Goal: Information Seeking & Learning: Learn about a topic

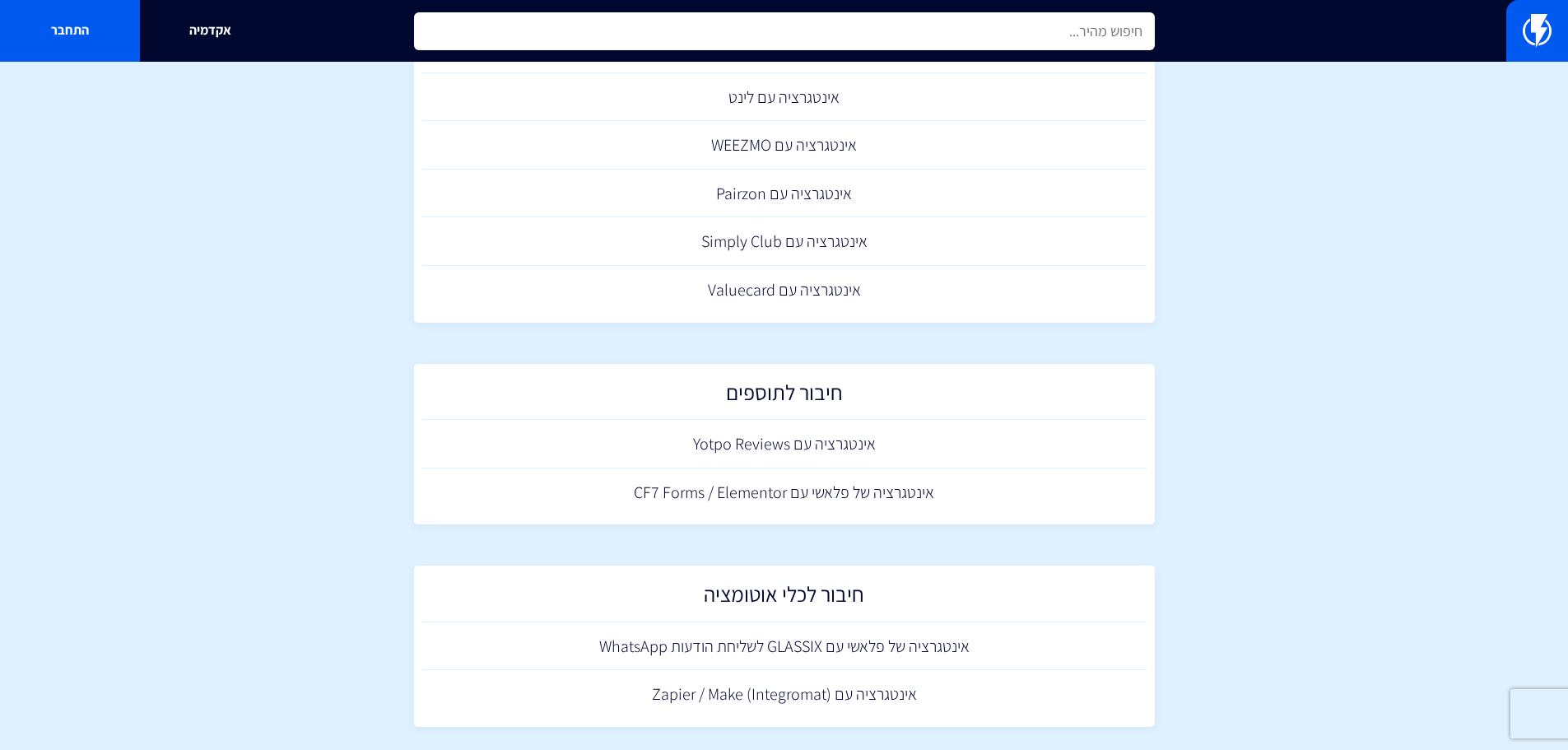
click at [879, 43] on input "text" at bounding box center [784, 31] width 741 height 38
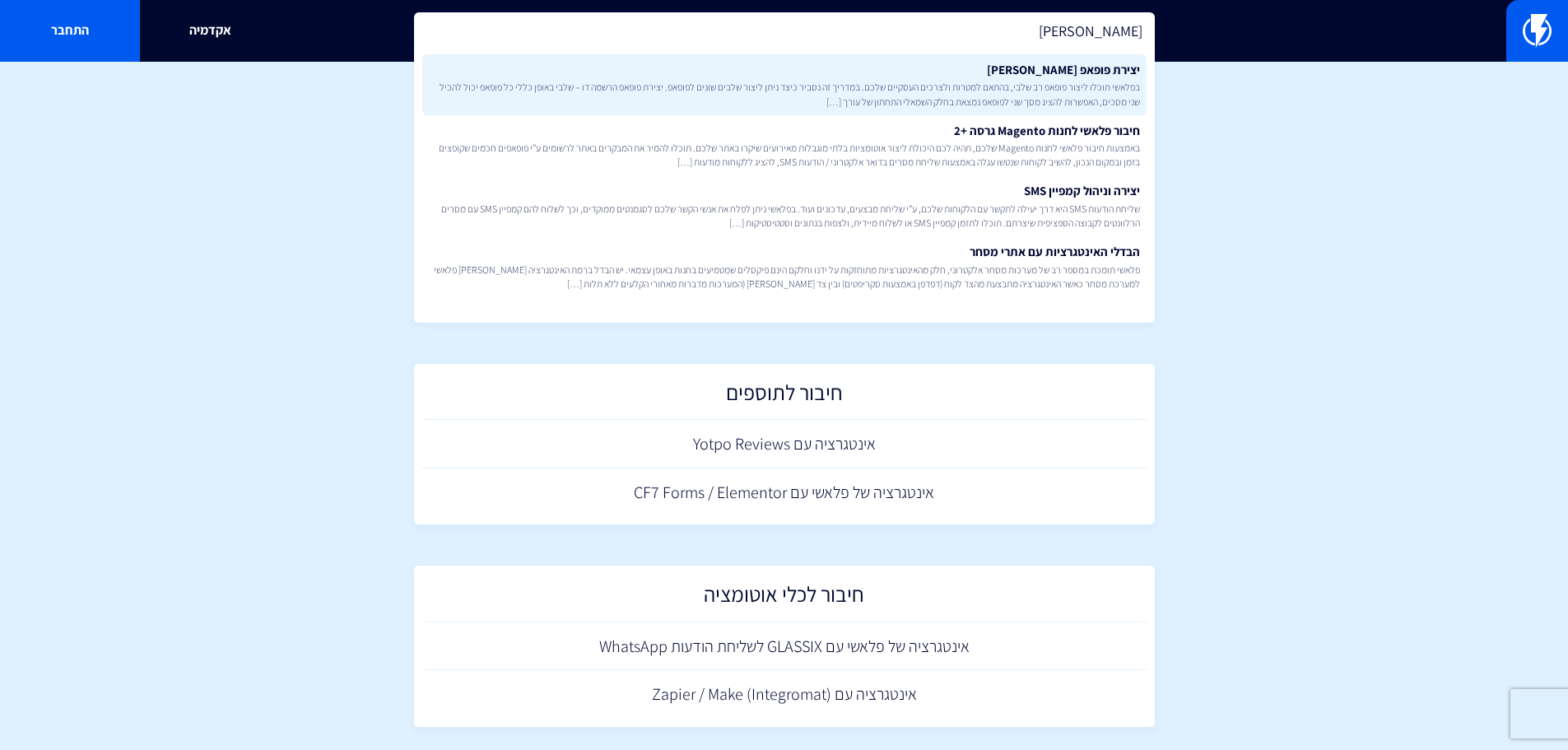
type input "[PERSON_NAME]"
click at [1097, 67] on link "יצירת פופאפ רב שלבי בפלאשי תוכלו ליצור פופאפ רב שלבי, בהתאם למטרות ולצרכים העסק…" at bounding box center [784, 85] width 724 height 61
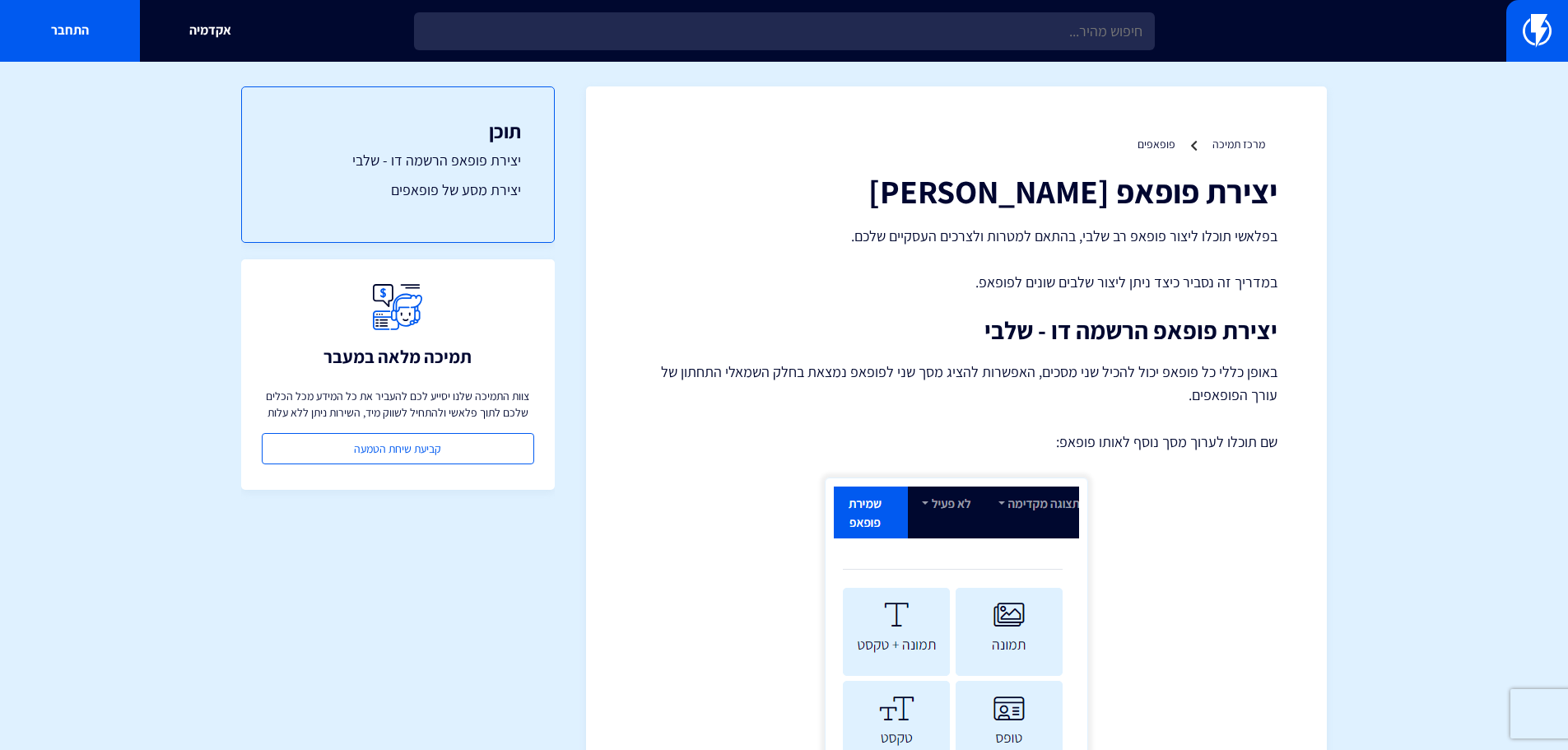
drag, startPoint x: 1219, startPoint y: 513, endPoint x: 1301, endPoint y: 156, distance: 366.3
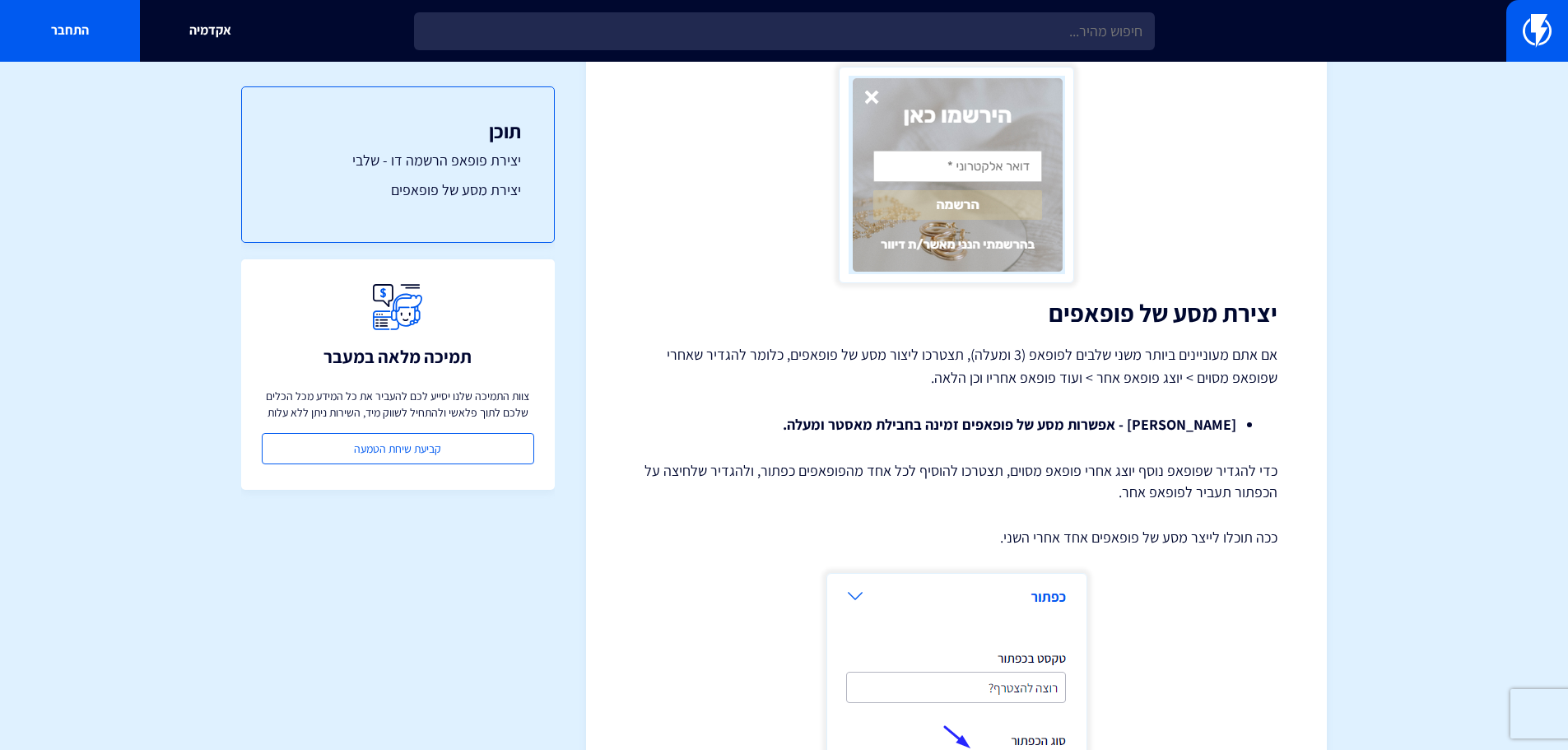
scroll to position [2388, 0]
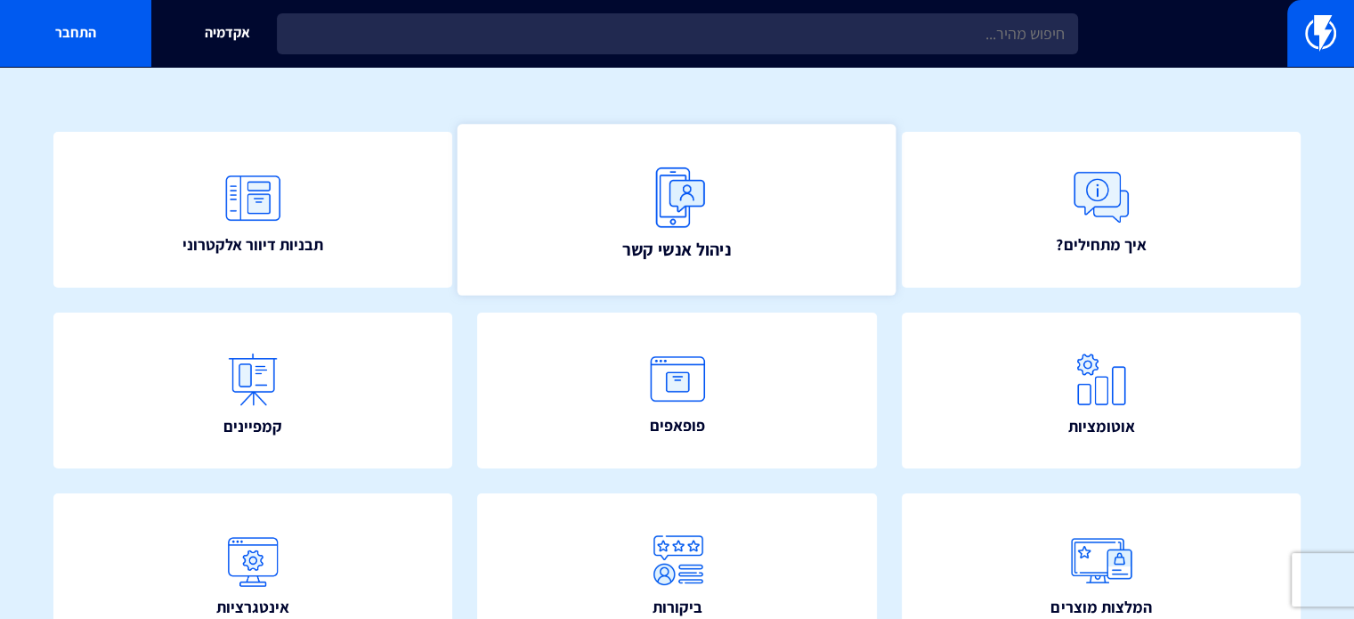
scroll to position [178, 0]
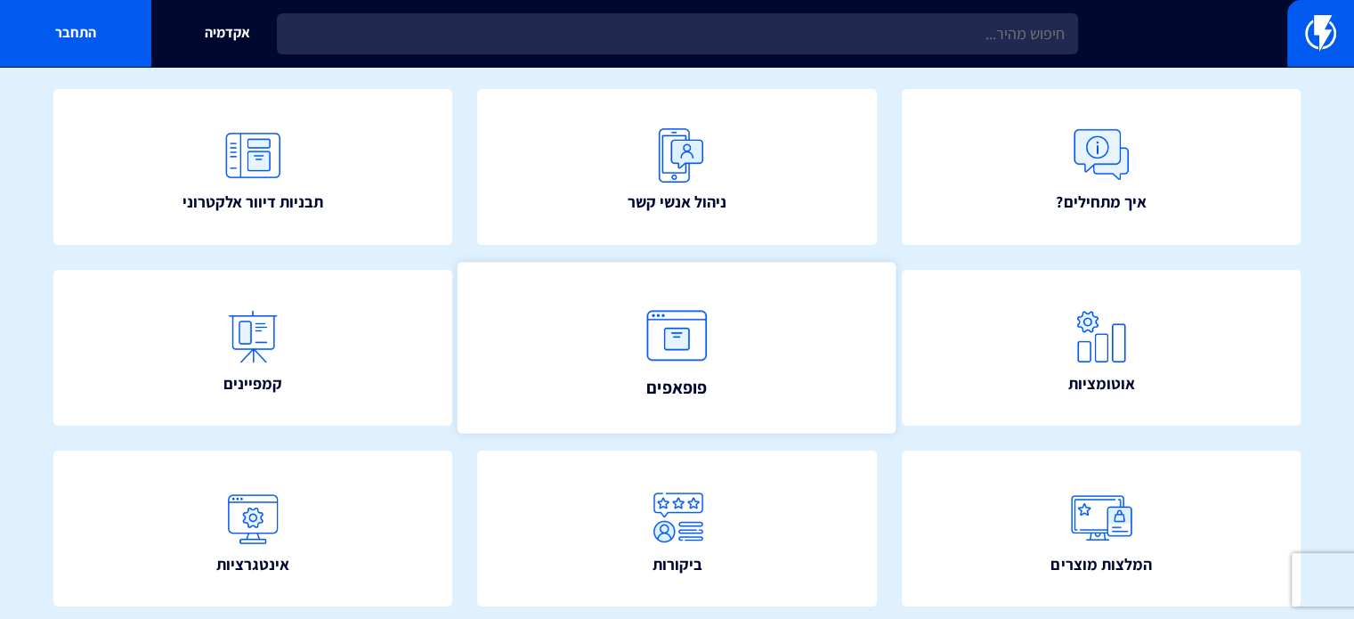
click at [781, 305] on link "פופאפים" at bounding box center [677, 348] width 439 height 172
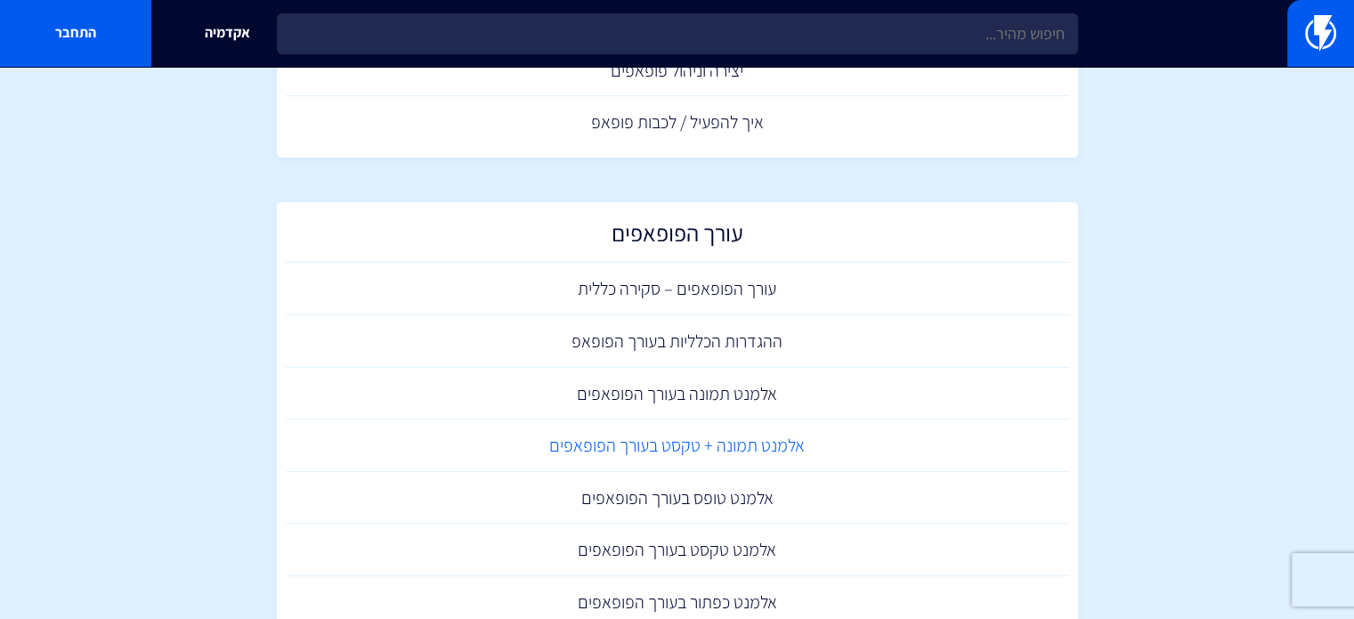
scroll to position [267, 0]
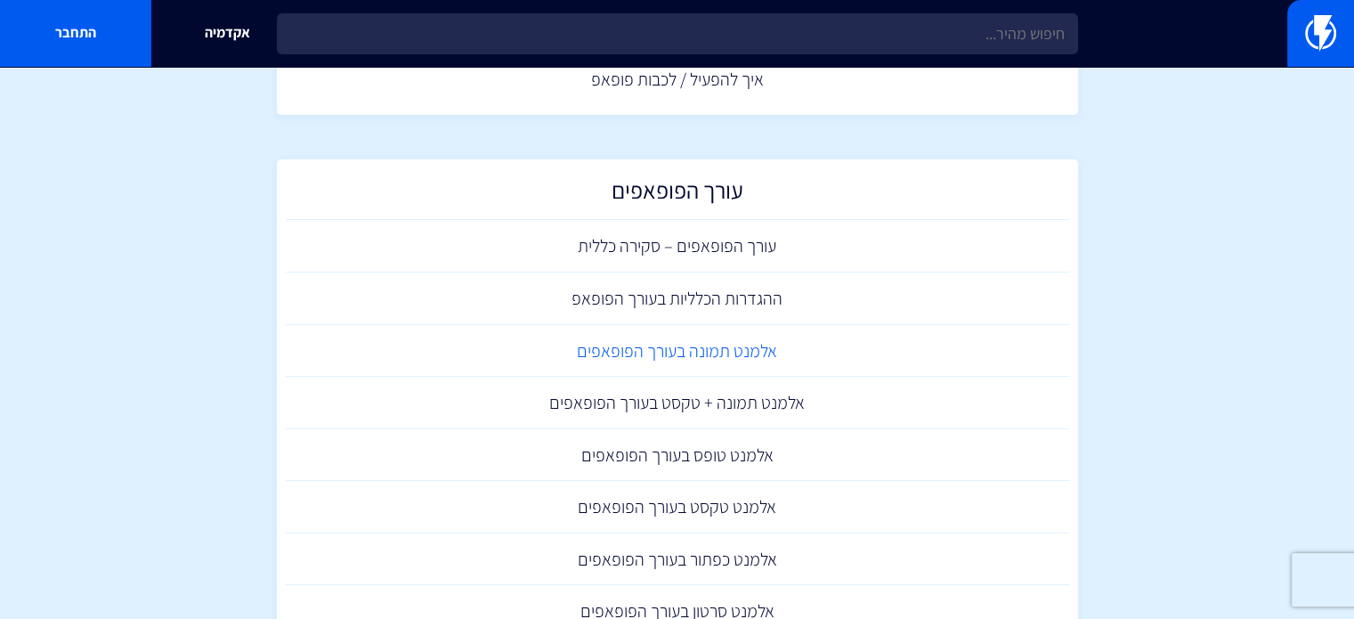
click at [674, 353] on link "אלמנט תמונה בעורך הפופאפים" at bounding box center [677, 351] width 783 height 53
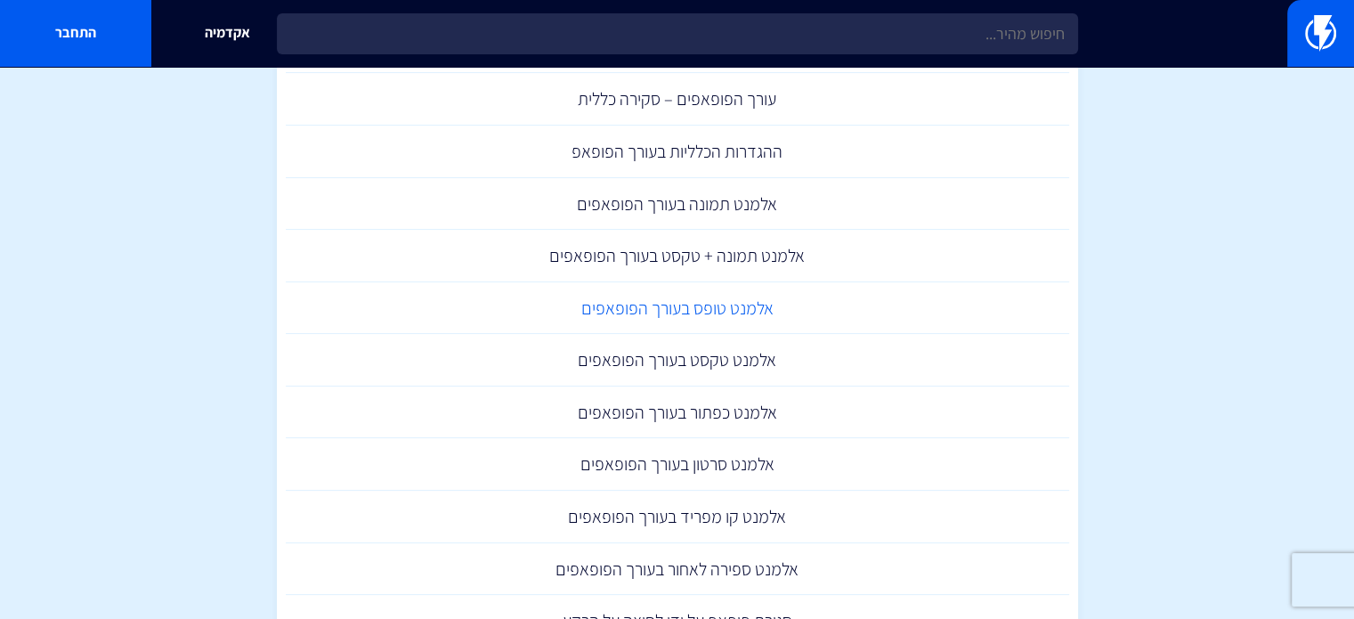
scroll to position [445, 0]
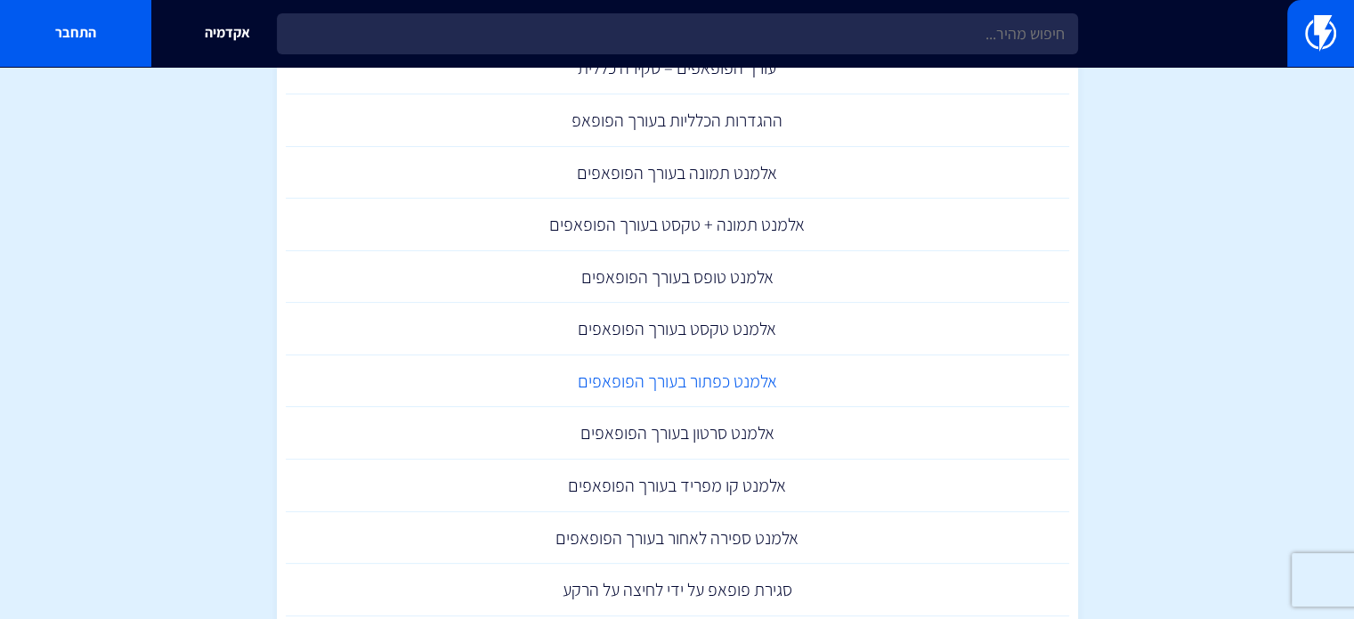
click at [645, 380] on link "אלמנט כפתור בעורך הפופאפים" at bounding box center [677, 381] width 783 height 53
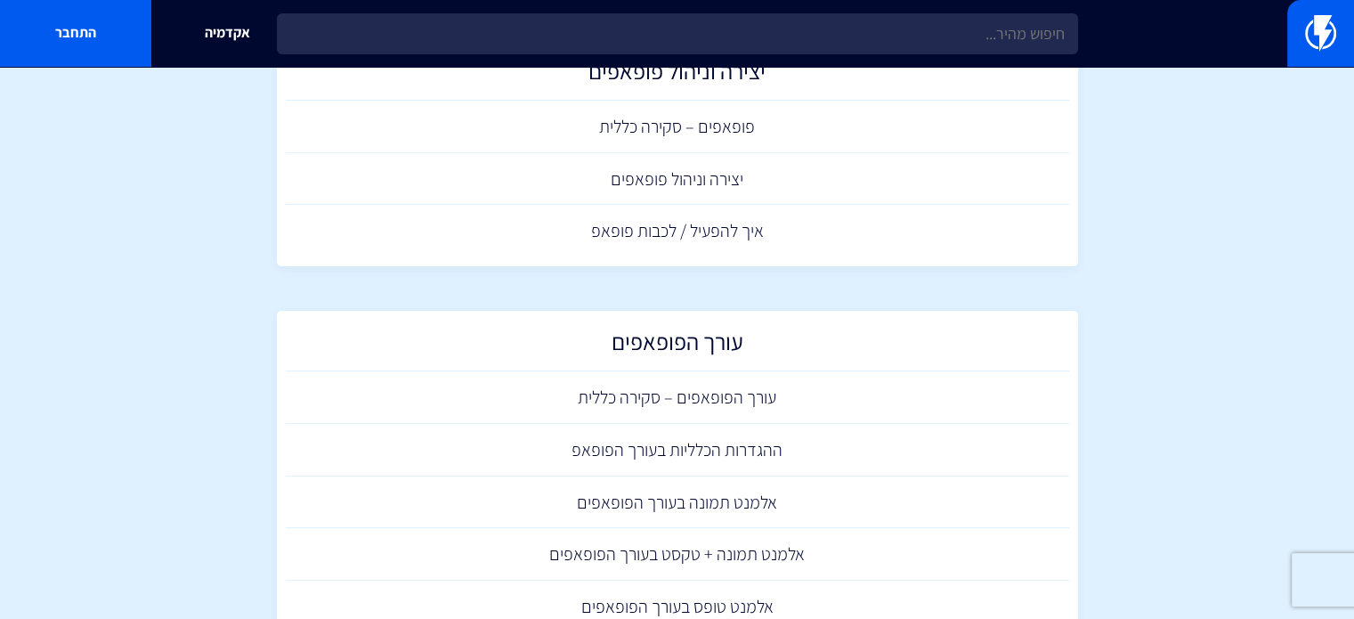
scroll to position [0, 0]
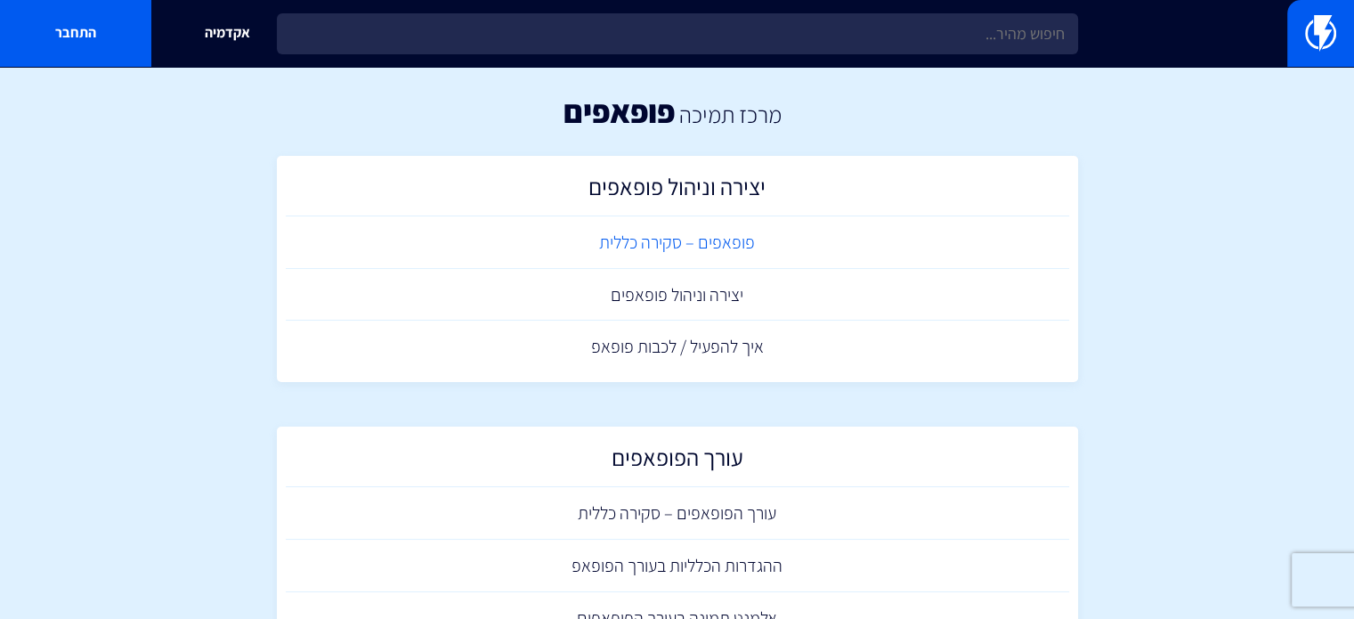
click at [702, 252] on link "פופאפים – סקירה כללית" at bounding box center [677, 242] width 783 height 53
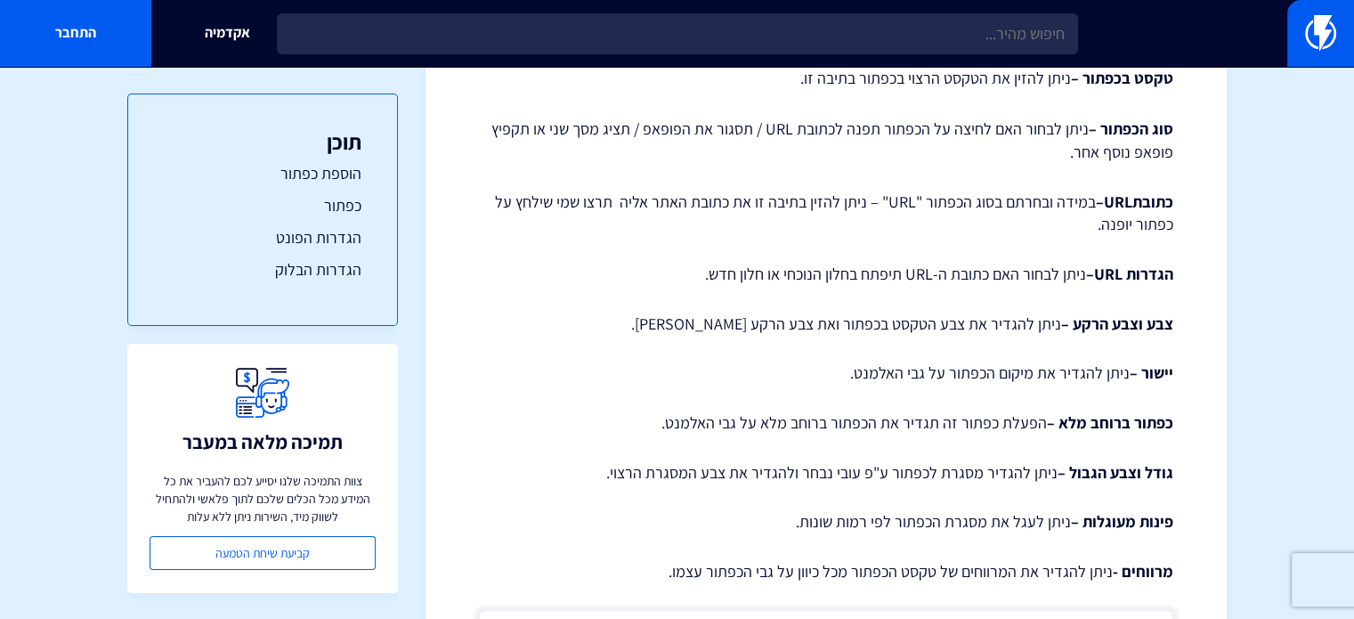
scroll to position [1603, 0]
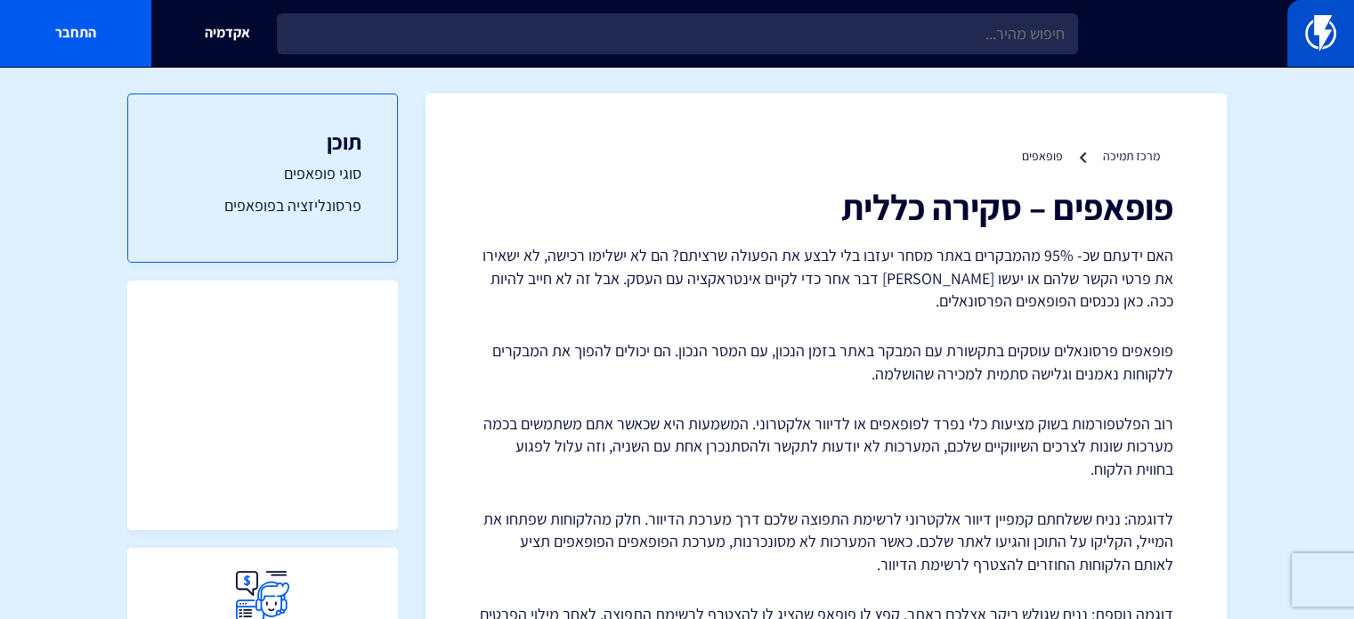
click at [1335, 53] on link at bounding box center [1320, 33] width 67 height 67
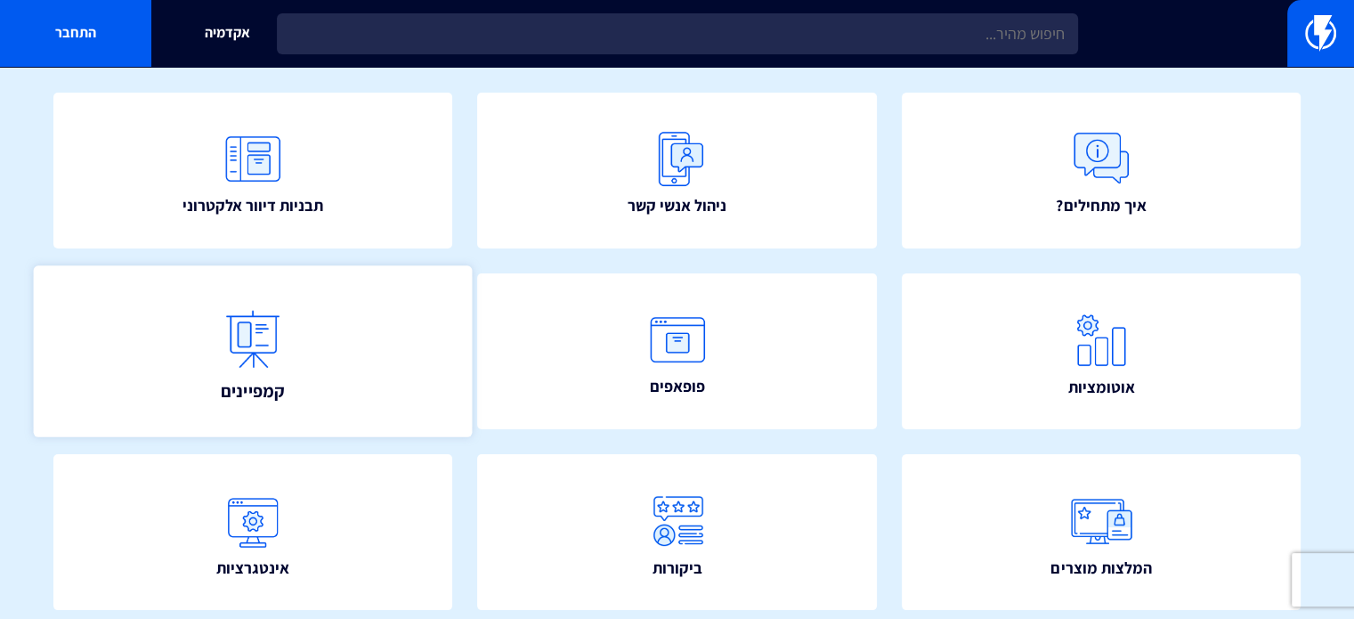
scroll to position [178, 0]
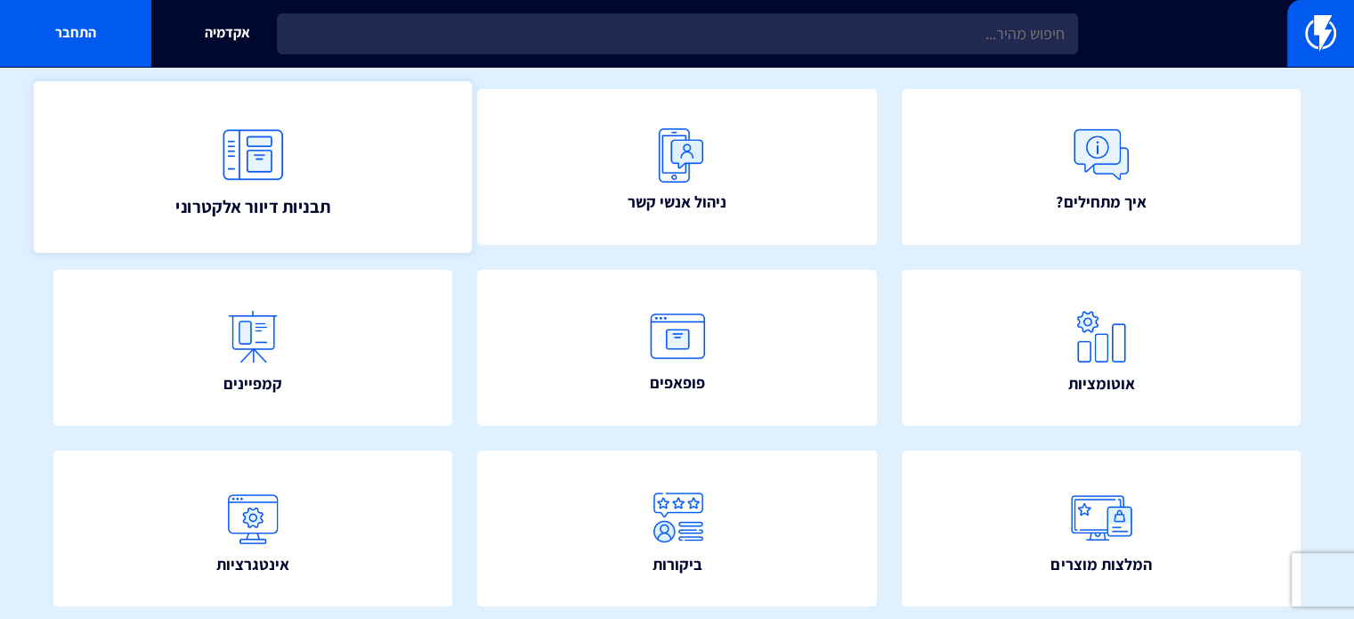
click at [315, 213] on span "תבניות דיוור אלקטרוני" at bounding box center [252, 205] width 155 height 25
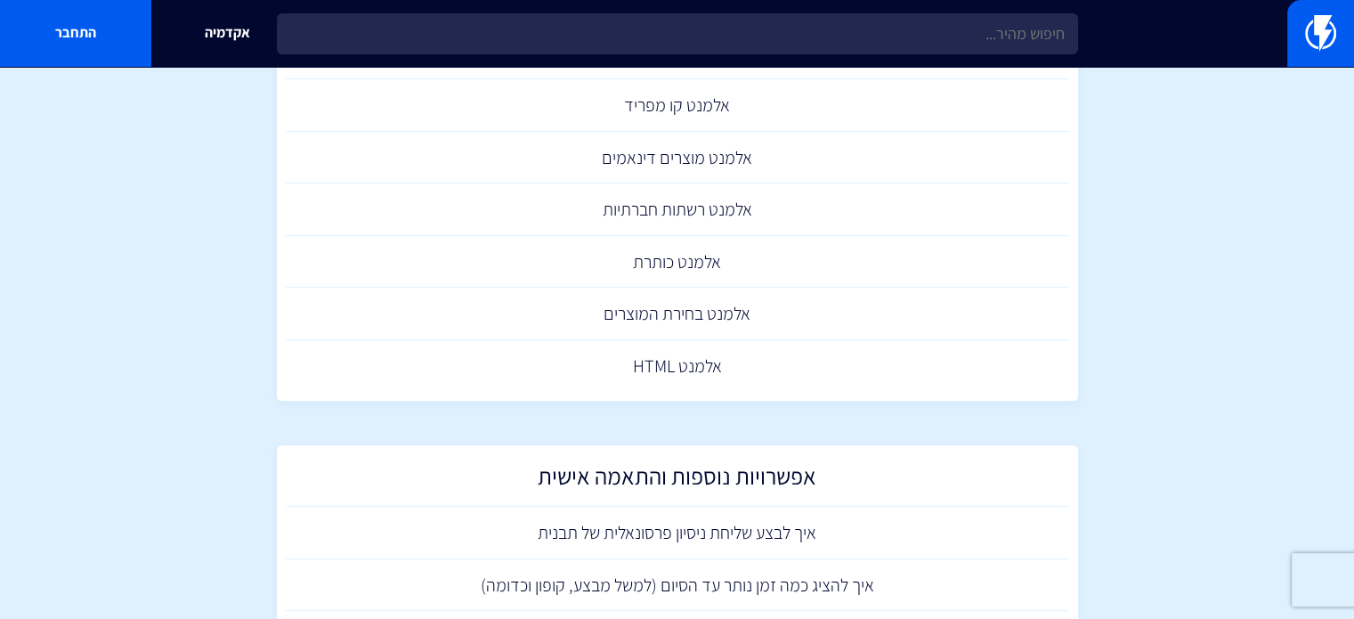
scroll to position [712, 0]
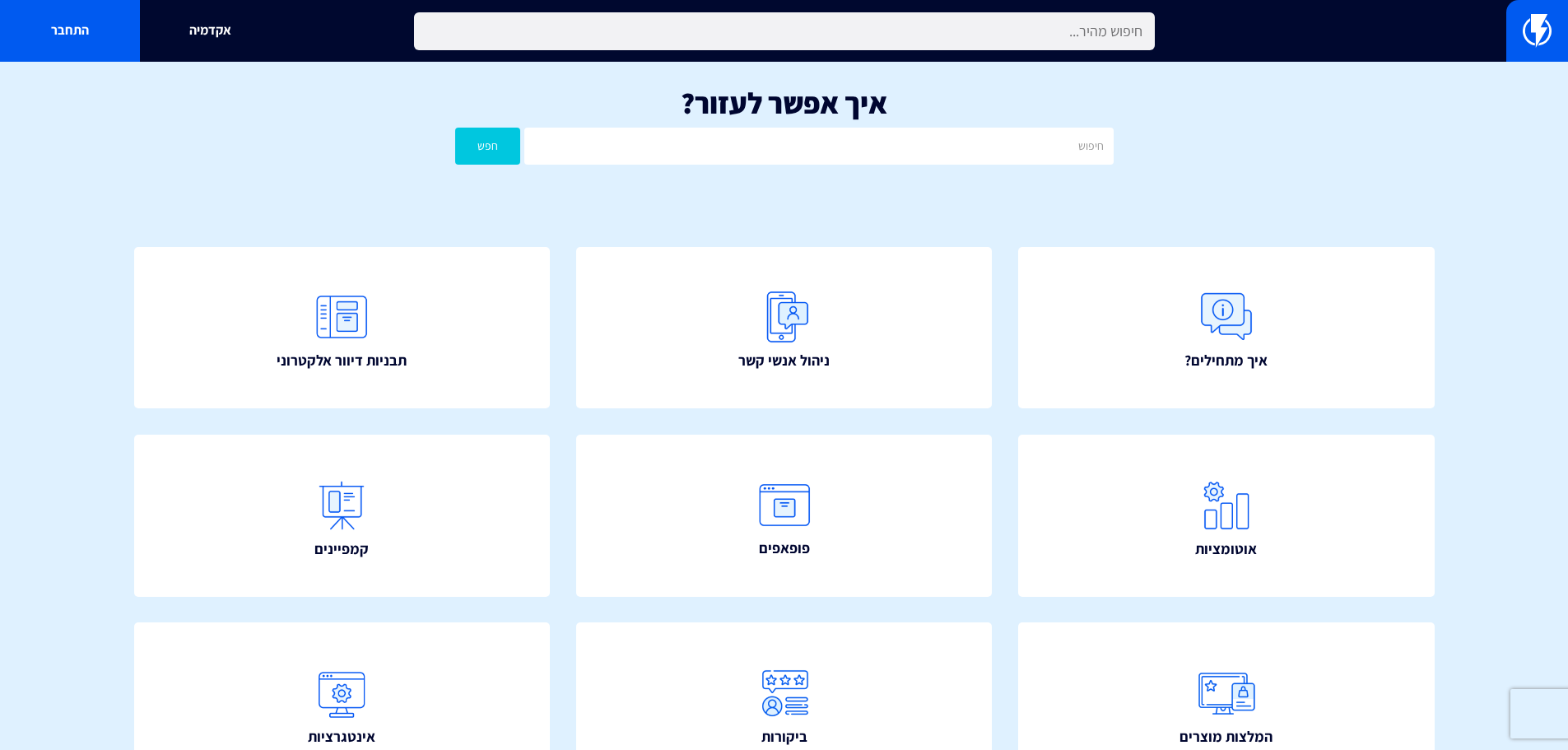
click at [959, 42] on input "text" at bounding box center [784, 31] width 741 height 38
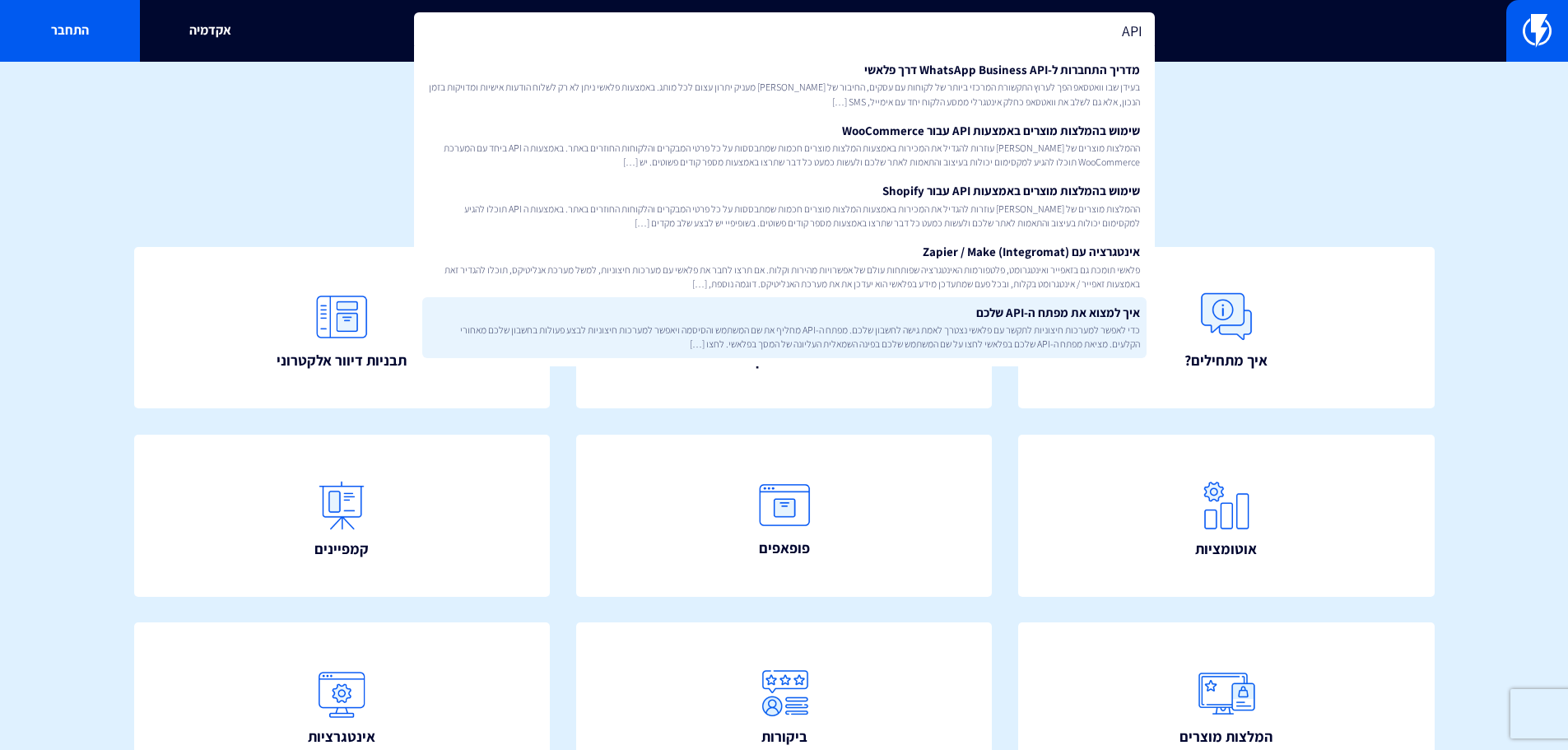
type input "API"
click at [1121, 327] on span "כדי לאפשר למערכות חיצוניות לתקשר עם פלאשי נצטרך לאמת גישה לחשבון שלכם. מפתח ה-A…" at bounding box center [784, 337] width 711 height 28
